Goal: Check status: Check status

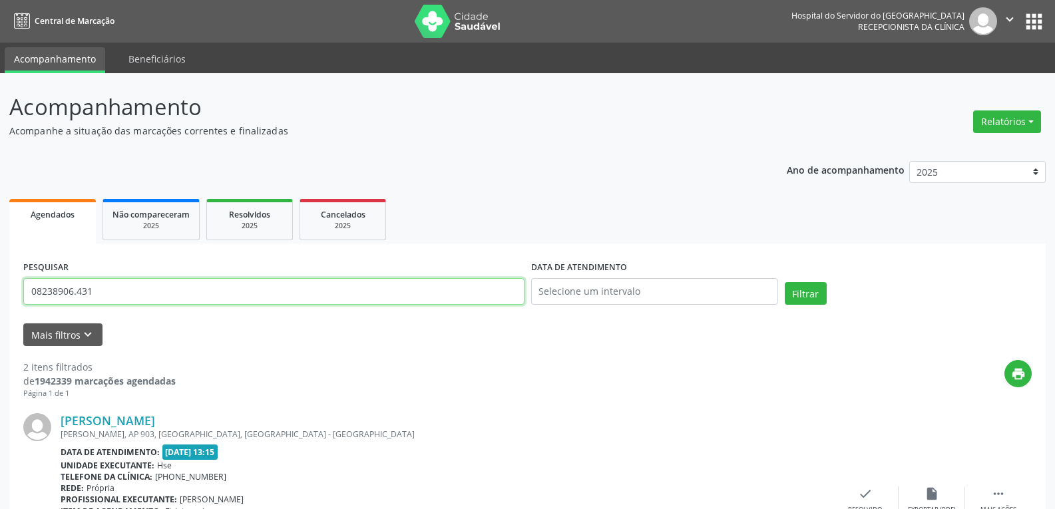
click at [288, 282] on input "08238906.431" at bounding box center [273, 291] width 501 height 27
click at [785, 282] on button "Filtrar" at bounding box center [806, 293] width 42 height 23
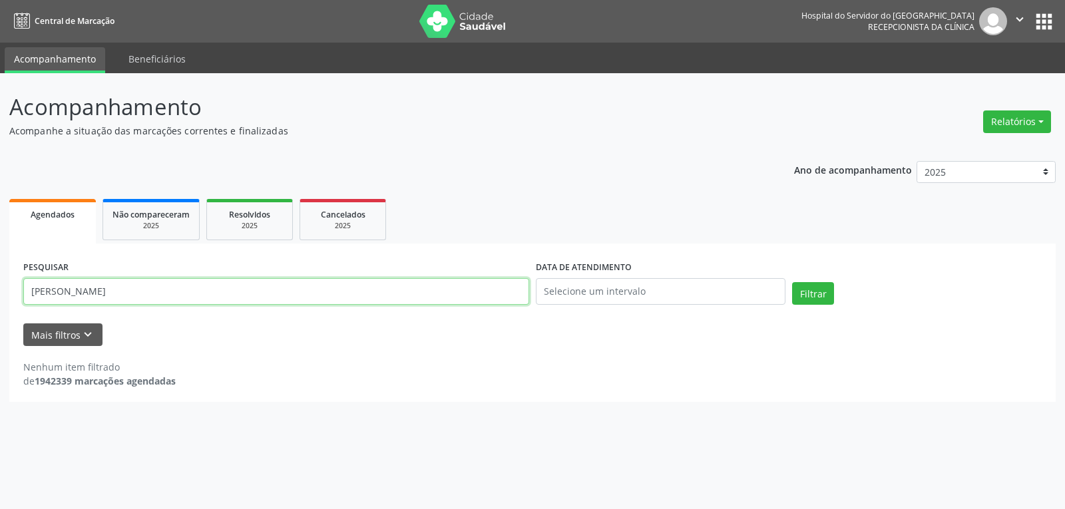
click at [272, 296] on input "[PERSON_NAME]" at bounding box center [276, 291] width 506 height 27
click at [268, 295] on input "[PERSON_NAME]" at bounding box center [276, 291] width 506 height 27
drag, startPoint x: 228, startPoint y: 288, endPoint x: 137, endPoint y: 290, distance: 90.6
click at [137, 290] on input "[PERSON_NAME]" at bounding box center [276, 291] width 506 height 27
click at [792, 282] on button "Filtrar" at bounding box center [813, 293] width 42 height 23
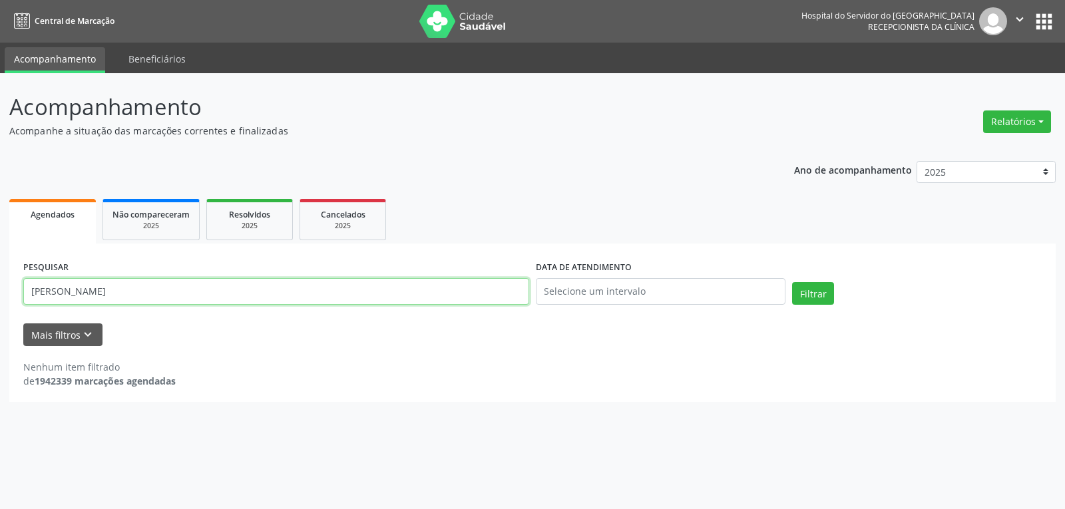
click at [150, 300] on input "[PERSON_NAME]" at bounding box center [276, 291] width 506 height 27
type input "[PERSON_NAME]"
click at [792, 282] on button "Filtrar" at bounding box center [813, 293] width 42 height 23
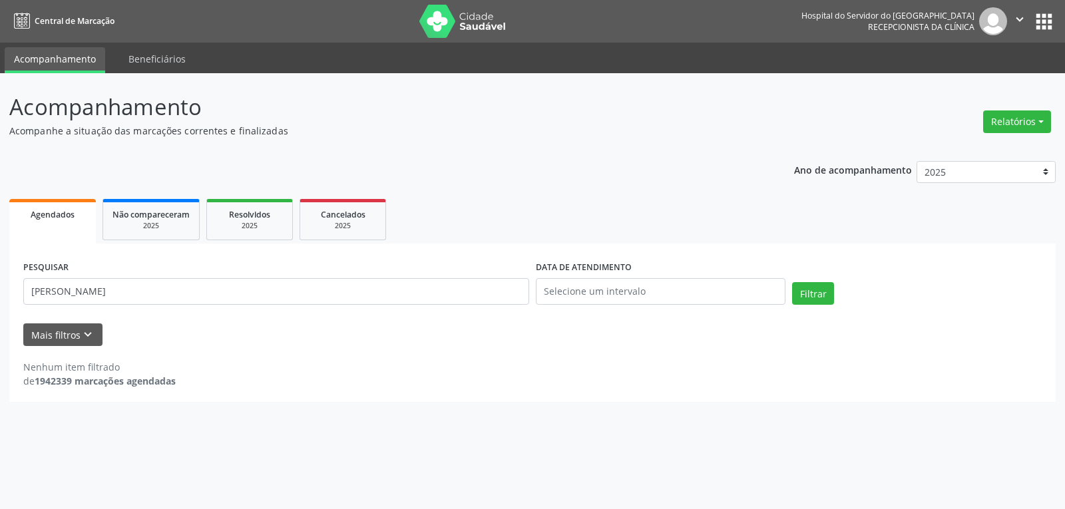
click at [321, 277] on div "PESQUISAR [PERSON_NAME]" at bounding box center [276, 286] width 513 height 57
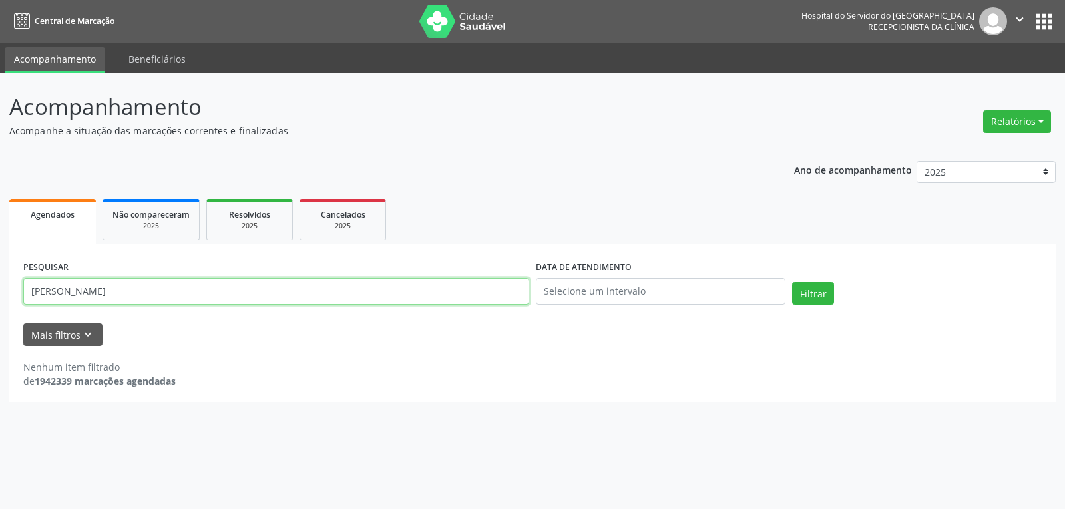
click at [320, 298] on input "[PERSON_NAME]" at bounding box center [276, 291] width 506 height 27
click at [792, 282] on button "Filtrar" at bounding box center [813, 293] width 42 height 23
drag, startPoint x: 238, startPoint y: 294, endPoint x: 0, endPoint y: 260, distance: 240.1
click at [0, 260] on div "Acompanhamento Acompanhe a situação das marcações correntes e finalizadas Relat…" at bounding box center [532, 291] width 1065 height 436
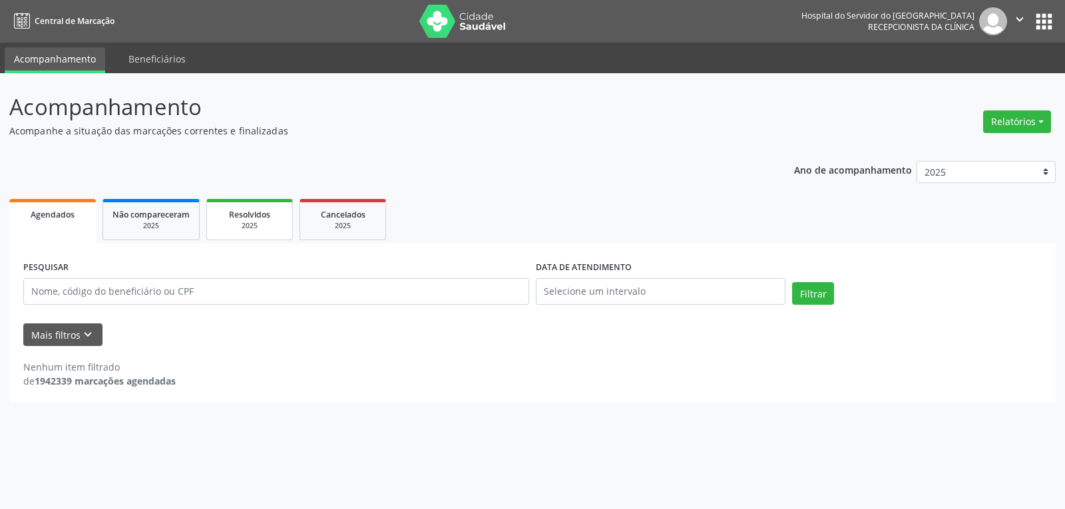
click at [256, 219] on span "Resolvidos" at bounding box center [249, 214] width 41 height 11
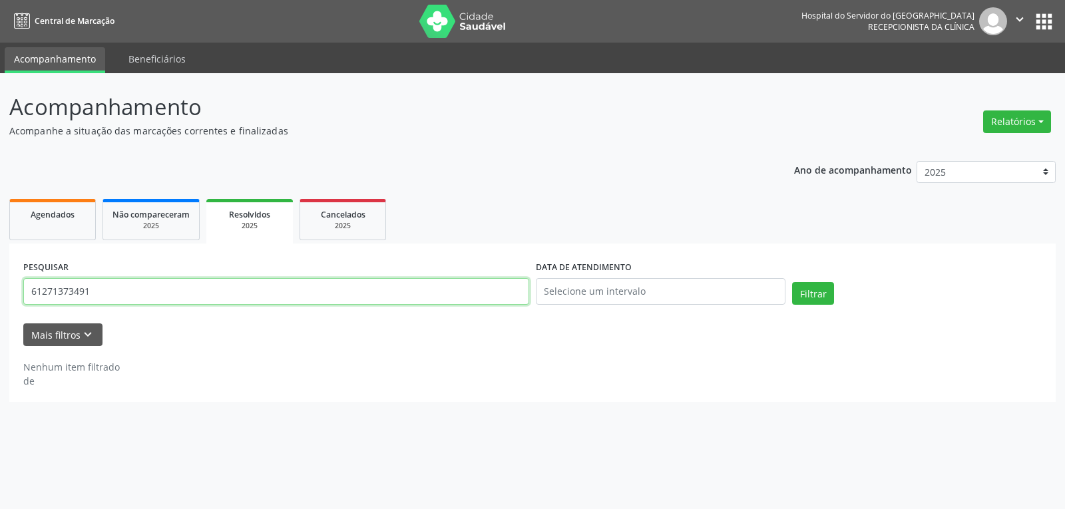
click at [250, 298] on input "61271373491" at bounding box center [276, 291] width 506 height 27
paste input "[PERSON_NAME]"
click at [792, 282] on button "Filtrar" at bounding box center [813, 293] width 42 height 23
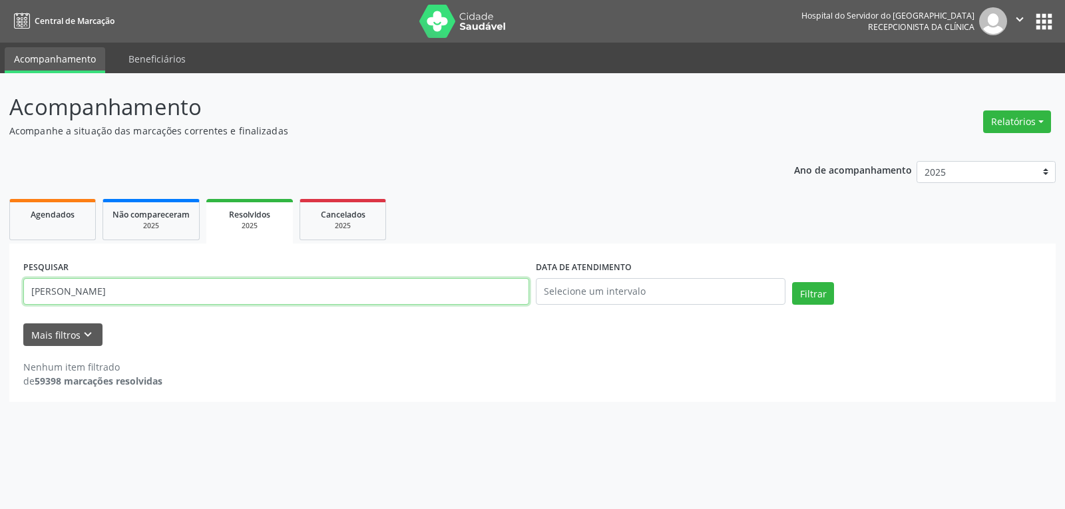
click at [209, 280] on input "[PERSON_NAME]" at bounding box center [276, 291] width 506 height 27
click at [792, 282] on button "Filtrar" at bounding box center [813, 293] width 42 height 23
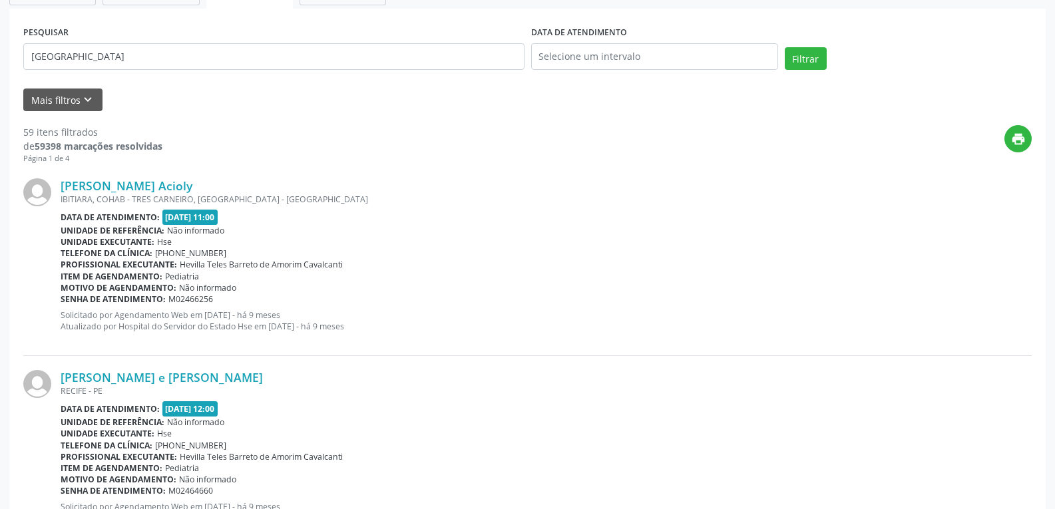
scroll to position [133, 0]
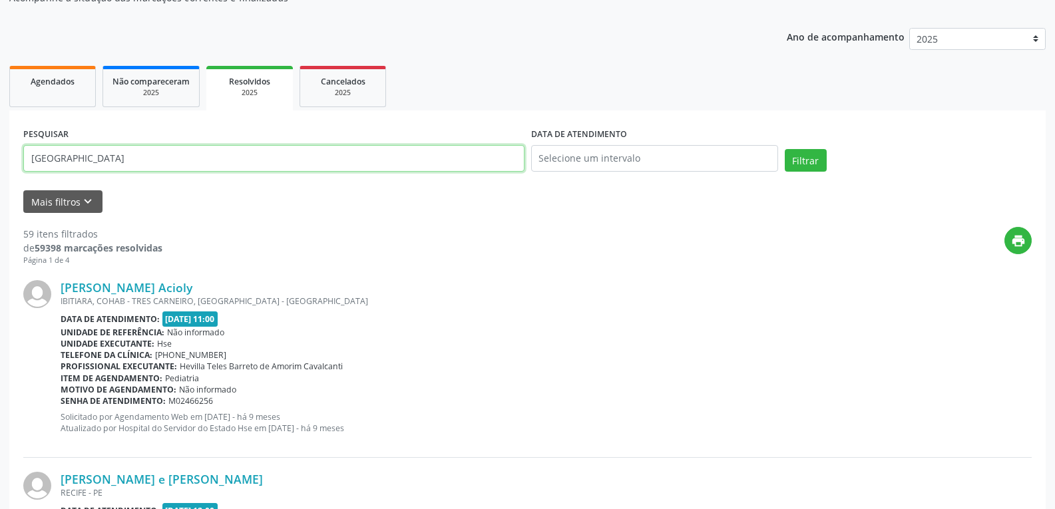
click at [146, 158] on input "[GEOGRAPHIC_DATA]" at bounding box center [273, 158] width 501 height 27
type input "[PERSON_NAME]"
click at [785, 149] on button "Filtrar" at bounding box center [806, 160] width 42 height 23
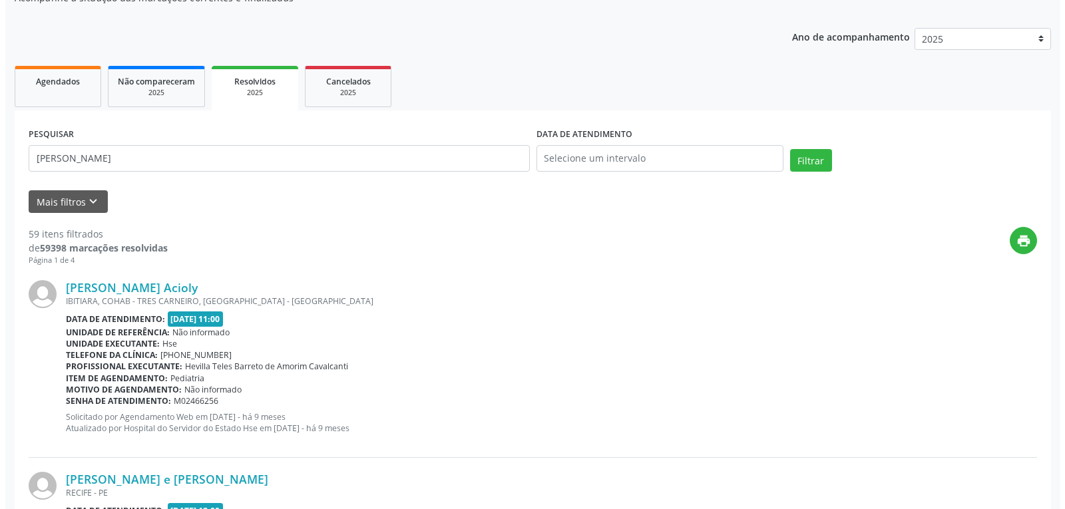
scroll to position [0, 0]
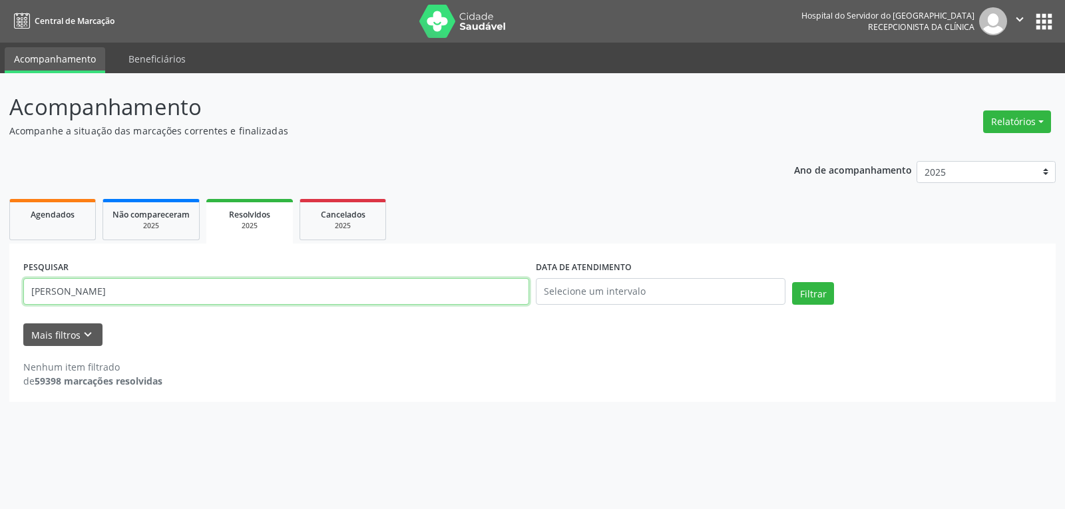
drag, startPoint x: 359, startPoint y: 285, endPoint x: 0, endPoint y: 313, distance: 360.0
click at [0, 313] on div "Acompanhamento Acompanhe a situação das marcações correntes e finalizadas Relat…" at bounding box center [532, 291] width 1065 height 436
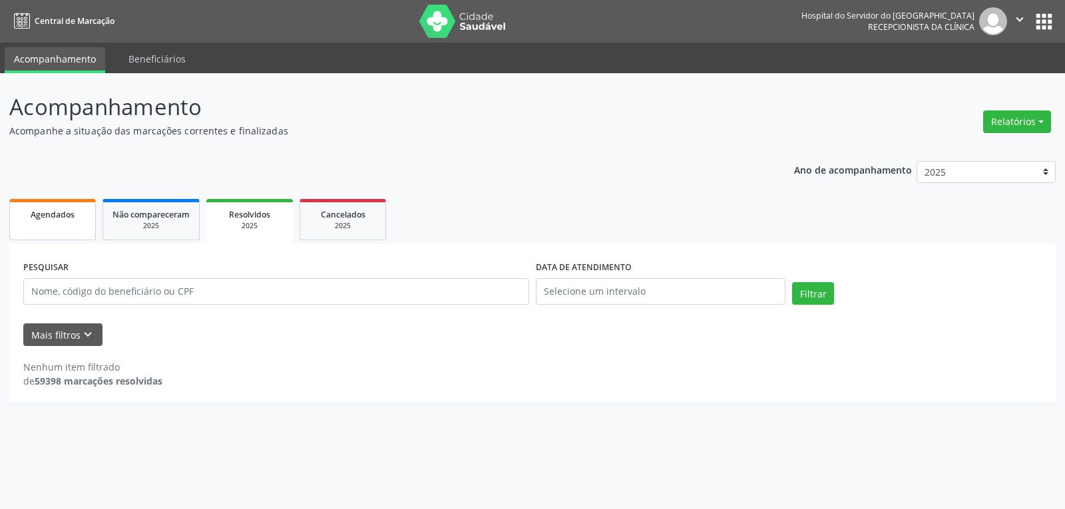
click at [70, 224] on link "Agendados" at bounding box center [52, 219] width 87 height 41
select select "9"
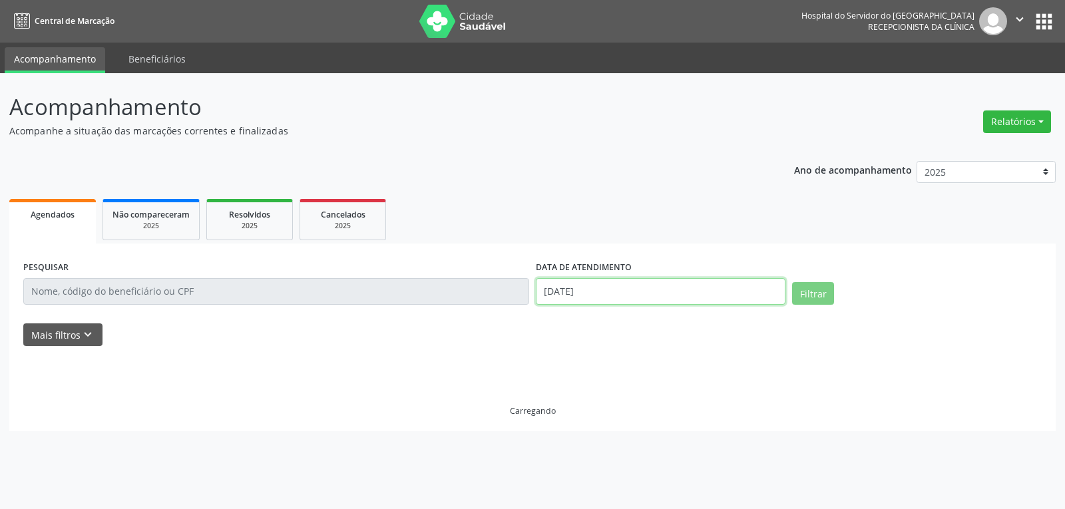
click at [616, 290] on input "[DATE]" at bounding box center [661, 291] width 250 height 27
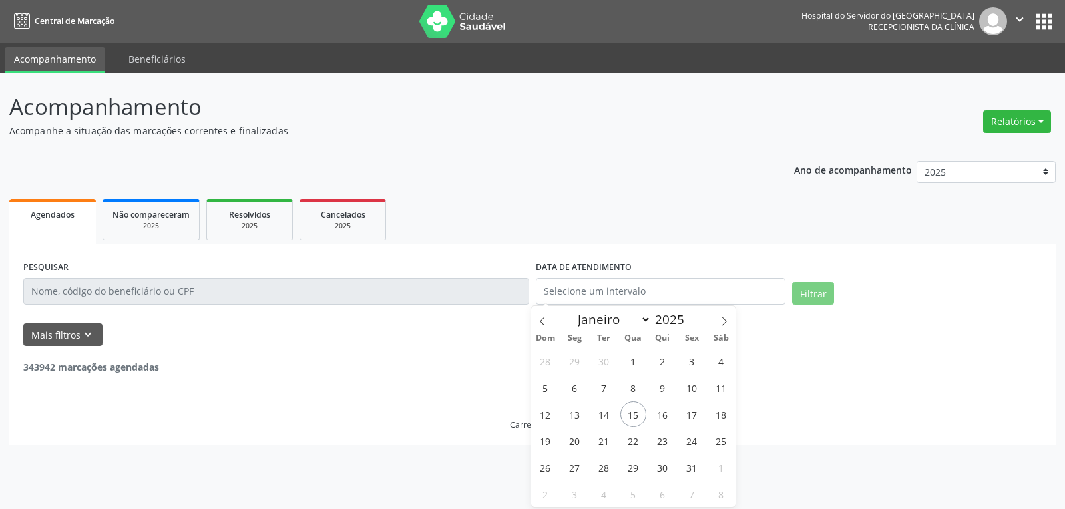
click at [589, 236] on ul "Agendados Não compareceram 2025 Resolvidos 2025 Cancelados 2025" at bounding box center [532, 220] width 1047 height 48
